Goal: Task Accomplishment & Management: Complete application form

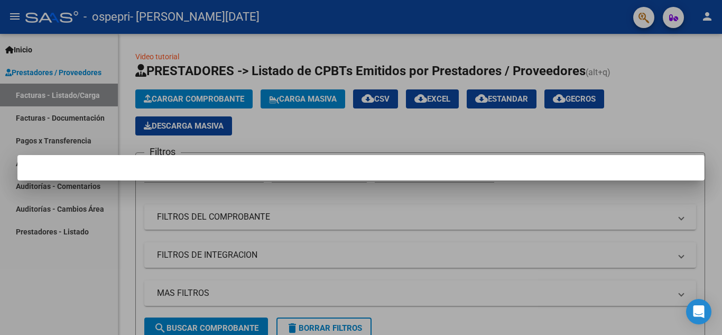
click at [289, 291] on div at bounding box center [361, 167] width 722 height 335
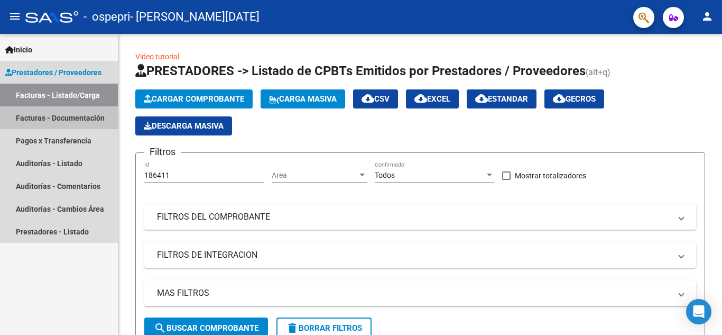
click at [43, 113] on link "Facturas - Documentación" at bounding box center [59, 117] width 118 height 23
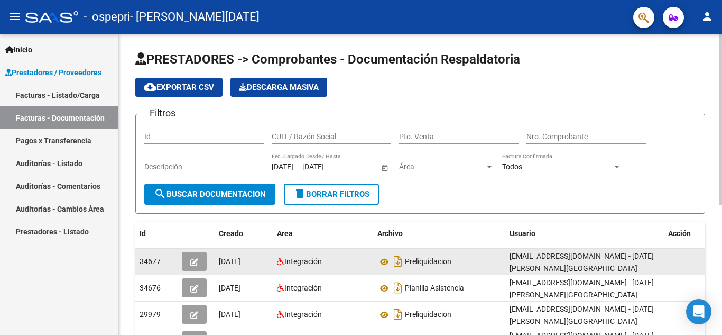
click at [194, 260] on icon "button" at bounding box center [194, 262] width 8 height 8
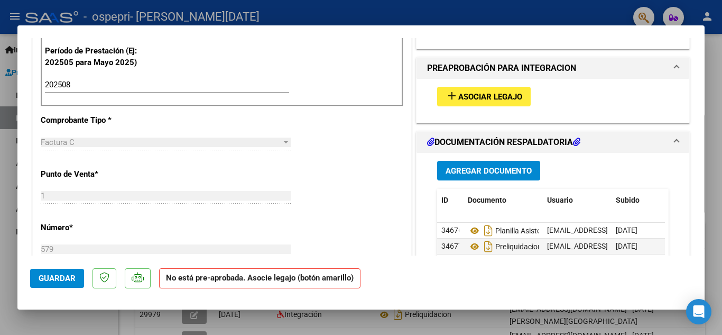
scroll to position [310, 0]
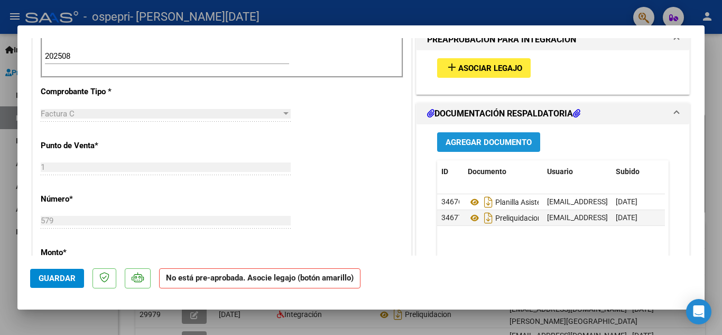
click at [475, 138] on span "Agregar Documento" at bounding box center [489, 143] width 86 height 10
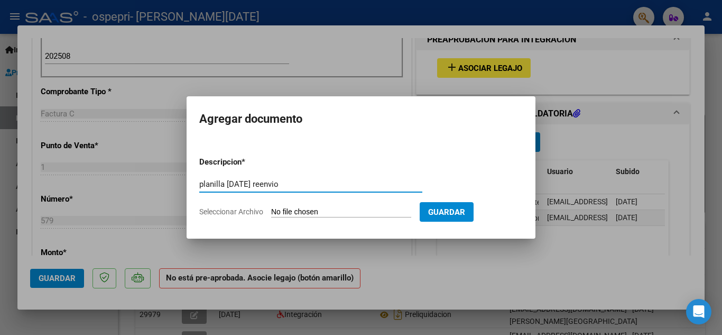
type input "planilla [DATE] reenvio"
click at [329, 213] on input "Seleccionar Archivo" at bounding box center [341, 212] width 140 height 10
type input "C:\fakepath\Planilla [DATE].pdf"
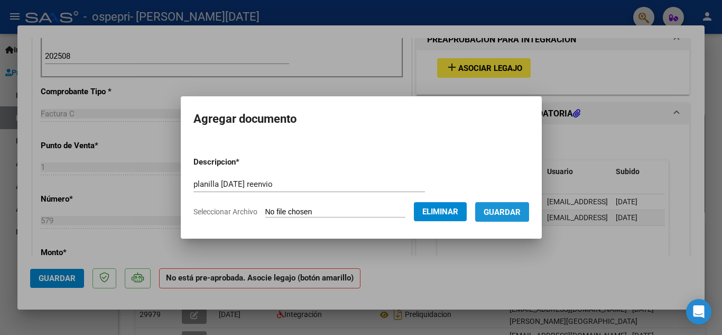
click at [514, 211] on span "Guardar" at bounding box center [502, 212] width 37 height 10
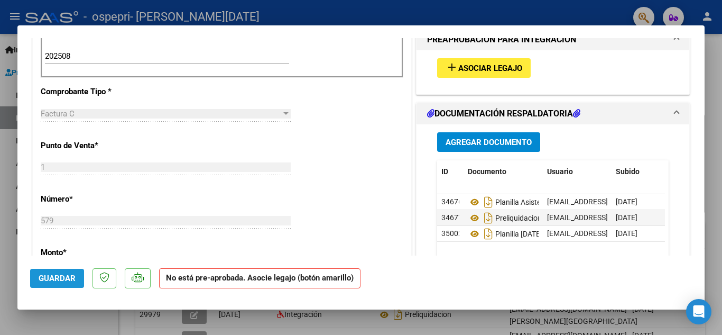
click at [61, 275] on span "Guardar" at bounding box center [57, 278] width 37 height 10
click at [476, 63] on span "Asociar Legajo" at bounding box center [491, 68] width 64 height 10
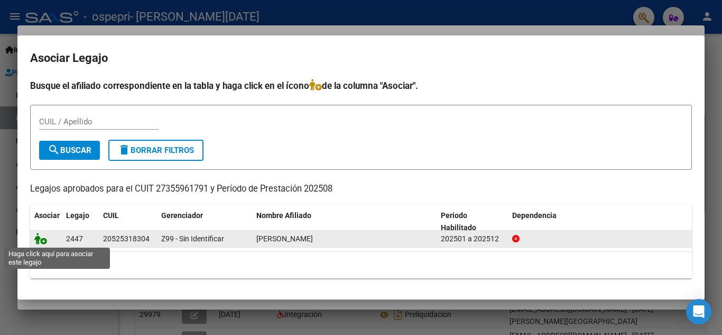
click at [40, 242] on icon at bounding box center [40, 239] width 13 height 12
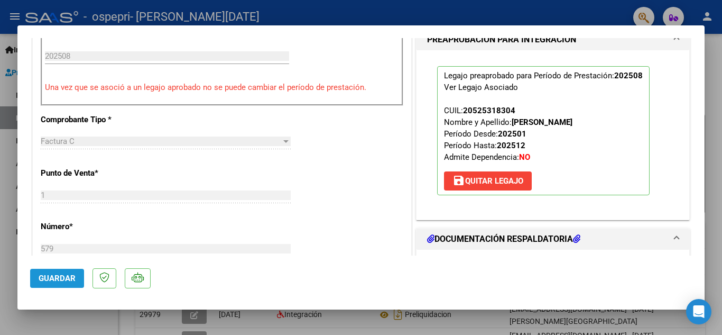
click at [50, 276] on span "Guardar" at bounding box center [57, 278] width 37 height 10
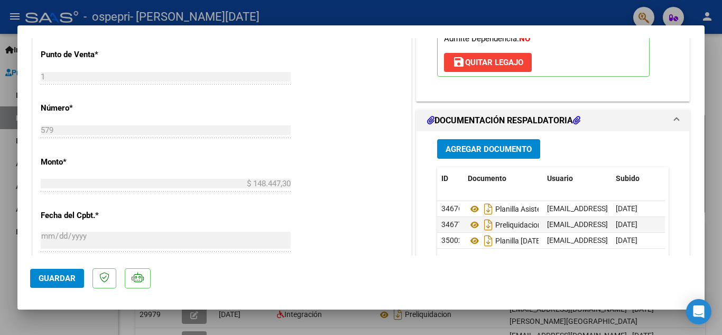
scroll to position [441, 0]
